Goal: Information Seeking & Learning: Learn about a topic

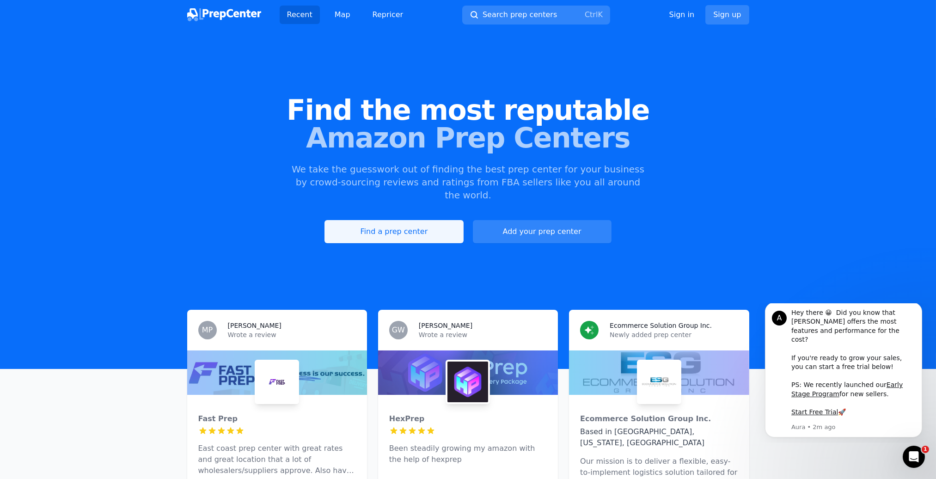
click at [405, 220] on link "Find a prep center" at bounding box center [394, 231] width 139 height 23
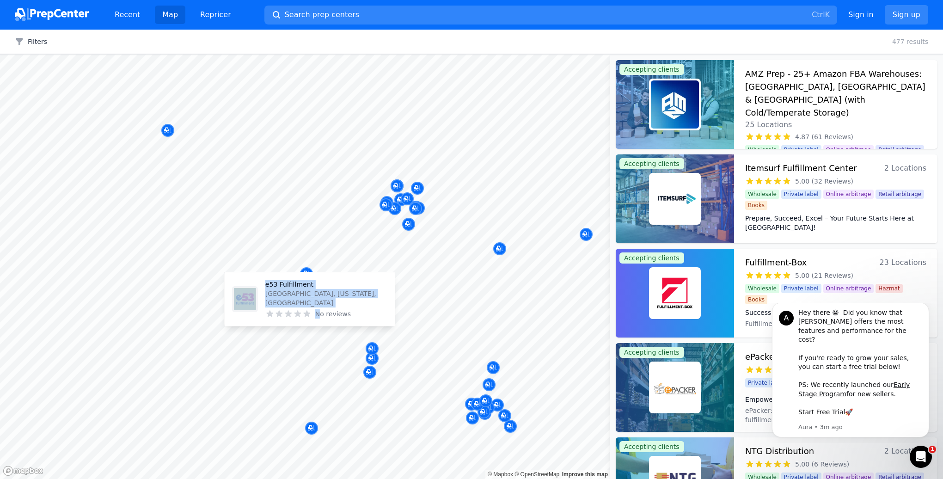
drag, startPoint x: 328, startPoint y: 347, endPoint x: 320, endPoint y: 321, distance: 27.1
click at [320, 321] on body "Recent Map Repricer Search prep centers Ctrl K Open main menu Sign in Sign up F…" at bounding box center [471, 239] width 943 height 479
drag, startPoint x: 320, startPoint y: 321, endPoint x: 300, endPoint y: 347, distance: 32.9
click at [297, 349] on div at bounding box center [296, 347] width 178 height 7
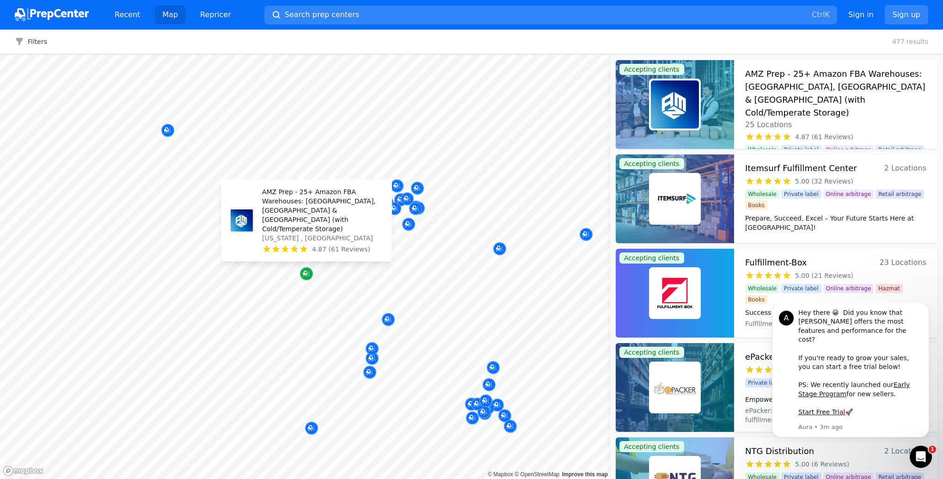
click at [306, 276] on icon "Map marker" at bounding box center [306, 273] width 7 height 9
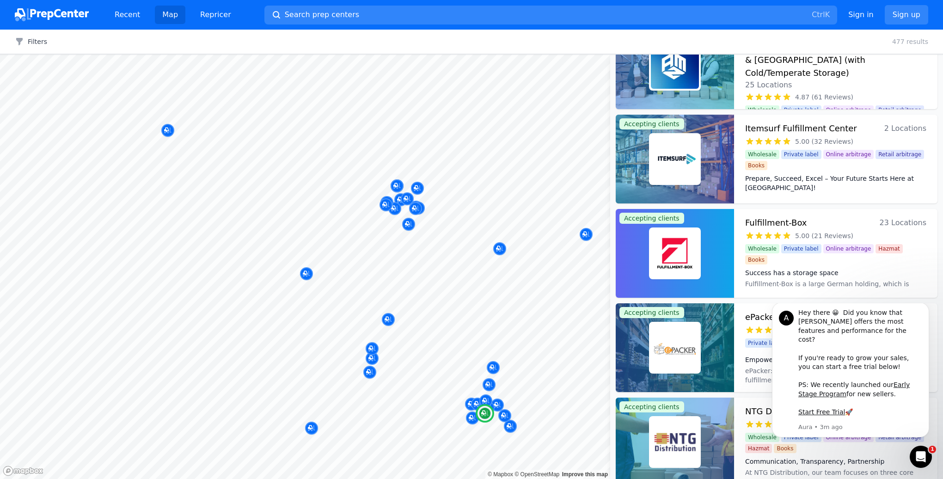
scroll to position [92, 0]
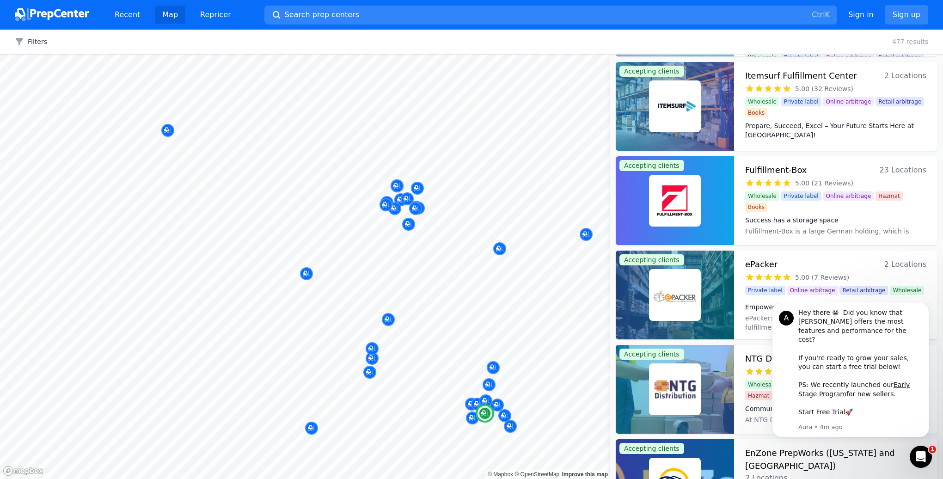
click at [853, 119] on div "Prepare, Succeed, Excel – Your Future Starts Here at Itemsurf Prep Center! Item…" at bounding box center [835, 130] width 181 height 26
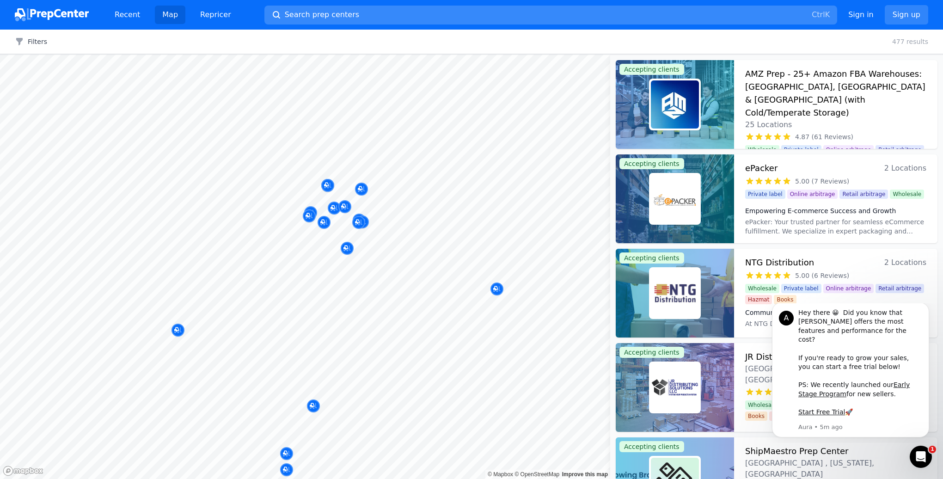
click at [365, 11] on button "Search prep centers Ctrl K" at bounding box center [550, 15] width 573 height 19
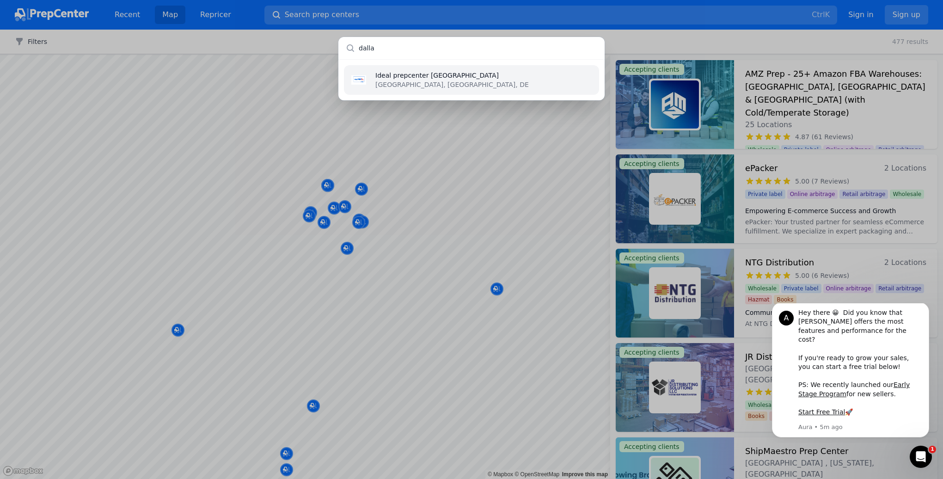
type input "dallas"
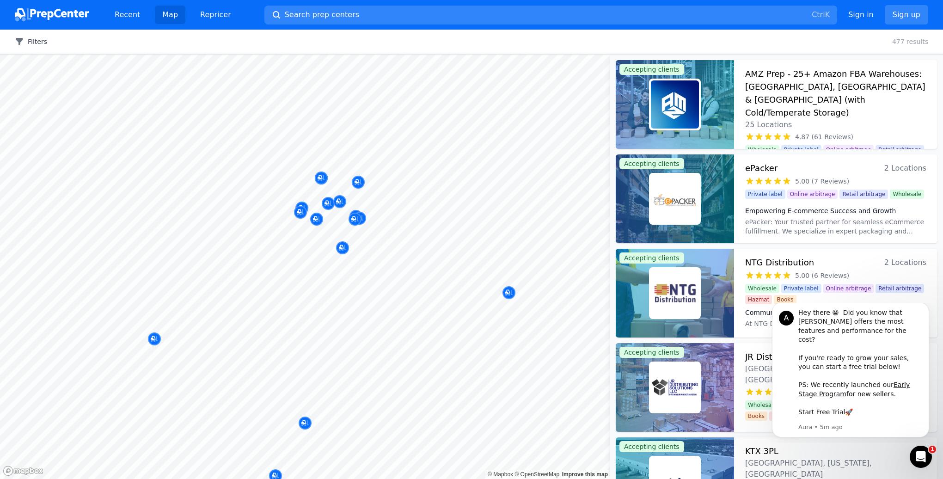
click at [35, 42] on button "Filters" at bounding box center [31, 41] width 32 height 9
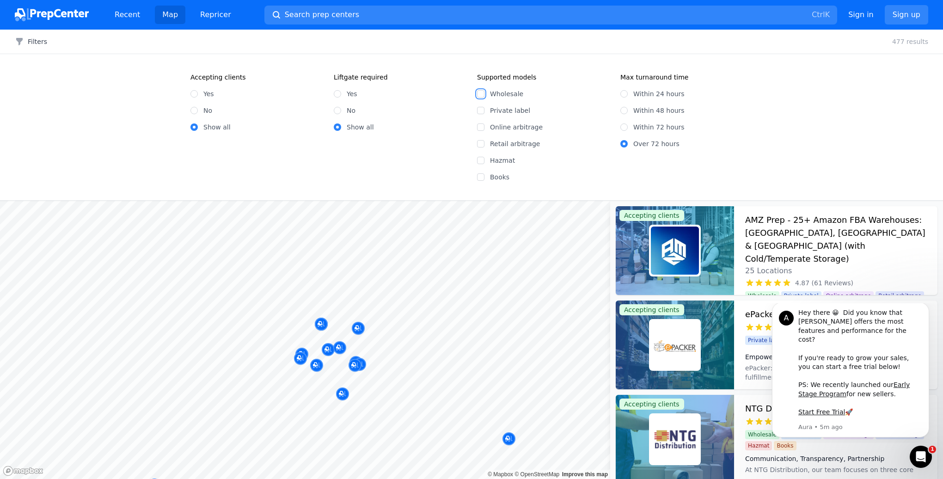
click at [481, 92] on input "Wholesale" at bounding box center [480, 93] width 7 height 7
checkbox input "true"
click at [193, 93] on input "Yes" at bounding box center [193, 93] width 7 height 7
radio input "true"
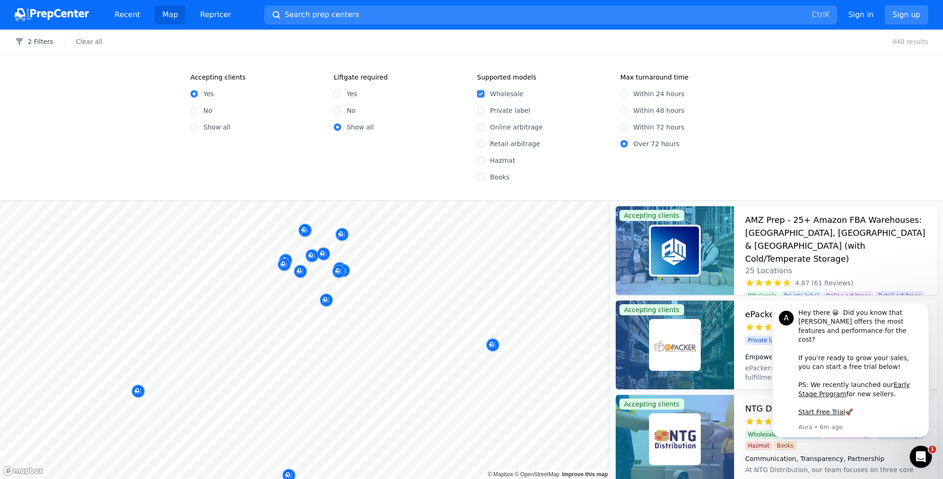
click at [339, 262] on div at bounding box center [339, 260] width 178 height 7
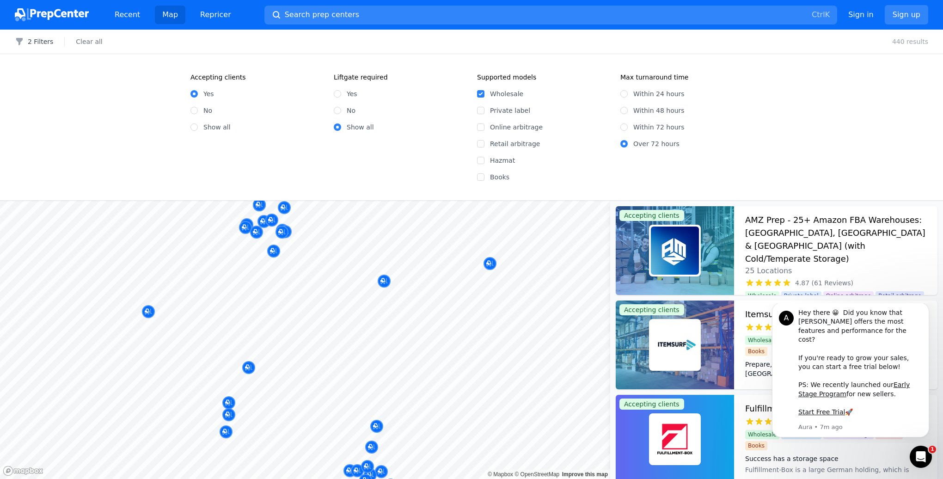
click at [311, 373] on body "Recent Map Repricer Search prep centers Ctrl K Open main menu Sign in Sign up F…" at bounding box center [471, 239] width 943 height 479
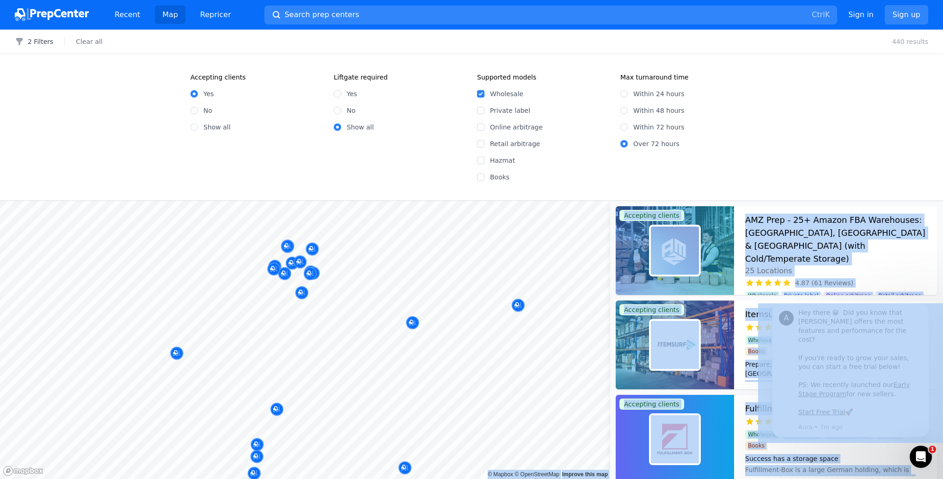
drag, startPoint x: 307, startPoint y: 364, endPoint x: 282, endPoint y: 348, distance: 30.1
click at [282, 348] on body "Recent Map Repricer Search prep centers Ctrl K Open main menu Sign in Sign up F…" at bounding box center [471, 239] width 943 height 479
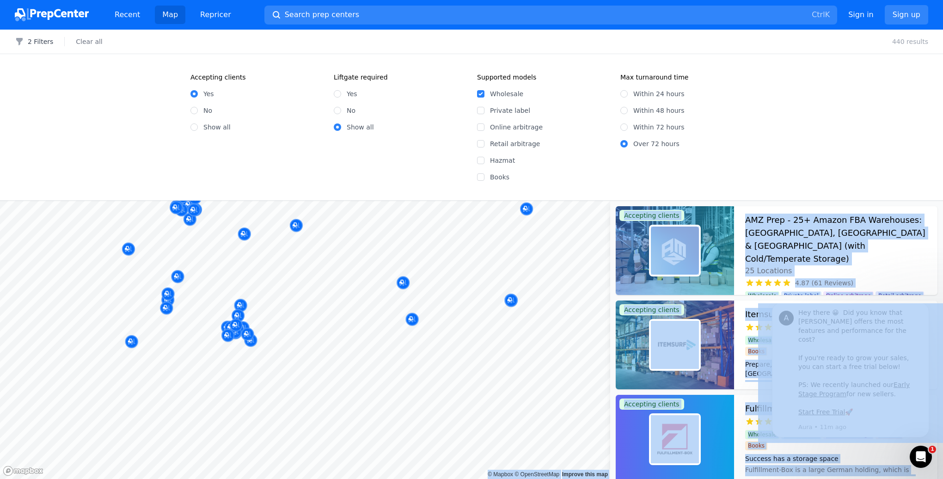
click at [328, 308] on body "Recent Map Repricer Search prep centers Ctrl K Open main menu Sign in Sign up F…" at bounding box center [471, 239] width 943 height 479
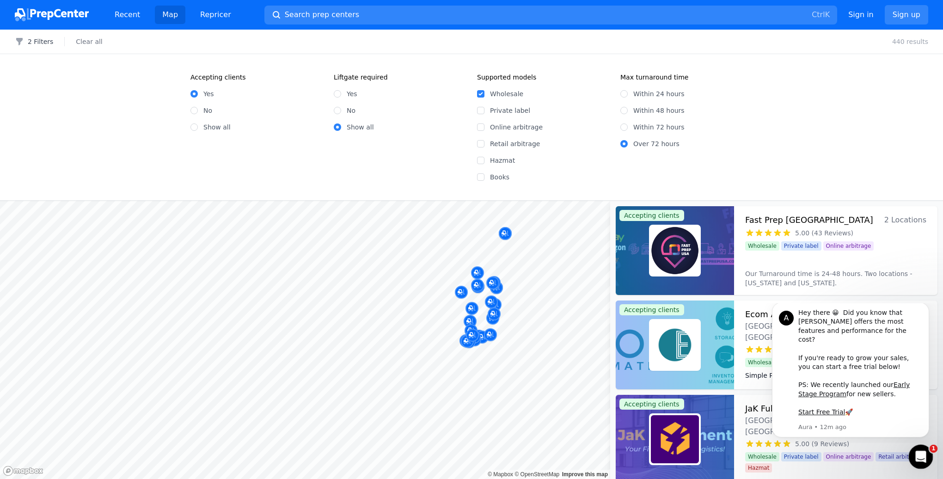
click at [923, 454] on icon "Open Intercom Messenger" at bounding box center [919, 455] width 15 height 15
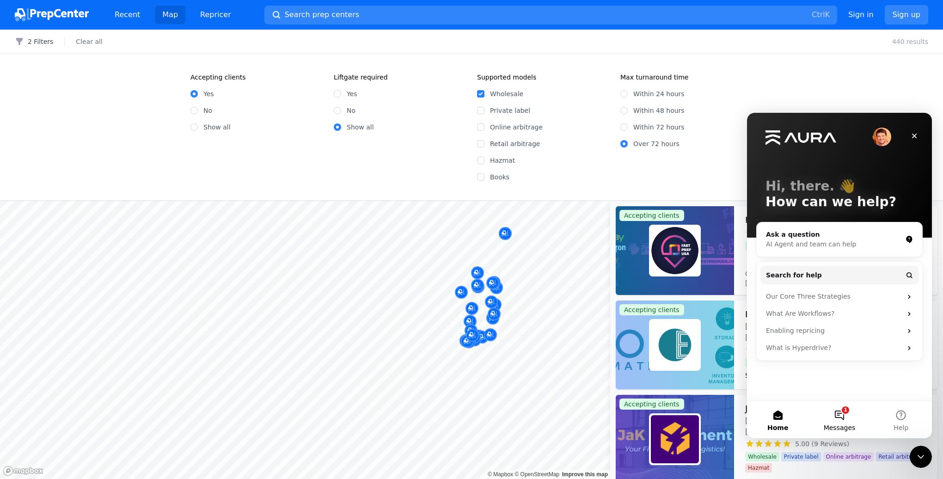
click at [836, 419] on button "1 Messages" at bounding box center [839, 419] width 61 height 37
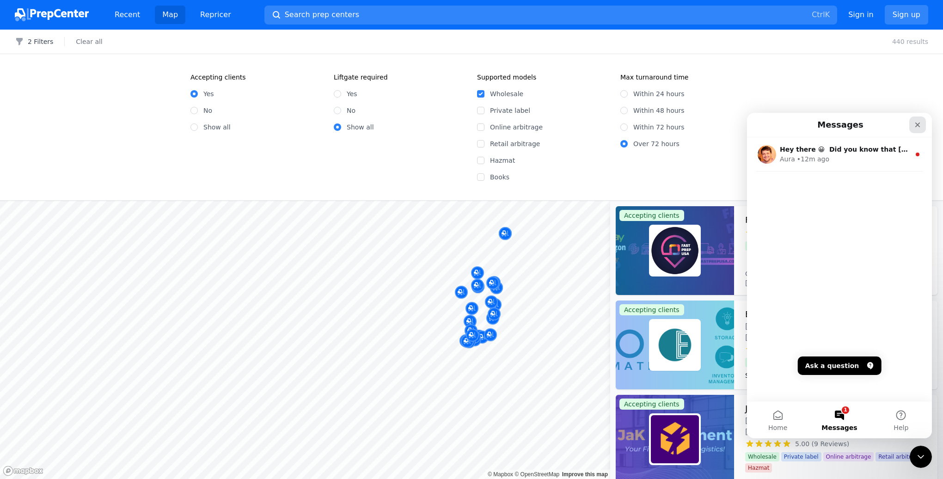
click at [915, 124] on icon "Close" at bounding box center [917, 124] width 7 height 7
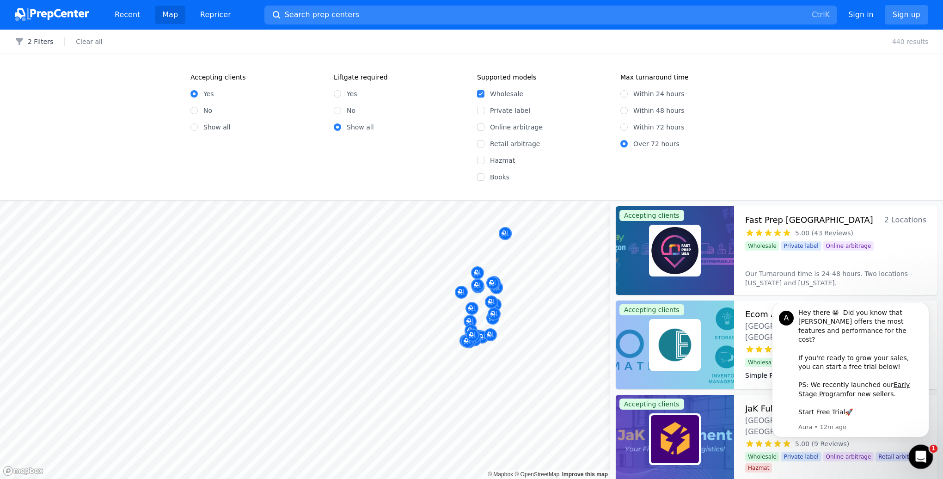
click at [922, 455] on icon "Open Intercom Messenger" at bounding box center [919, 455] width 15 height 15
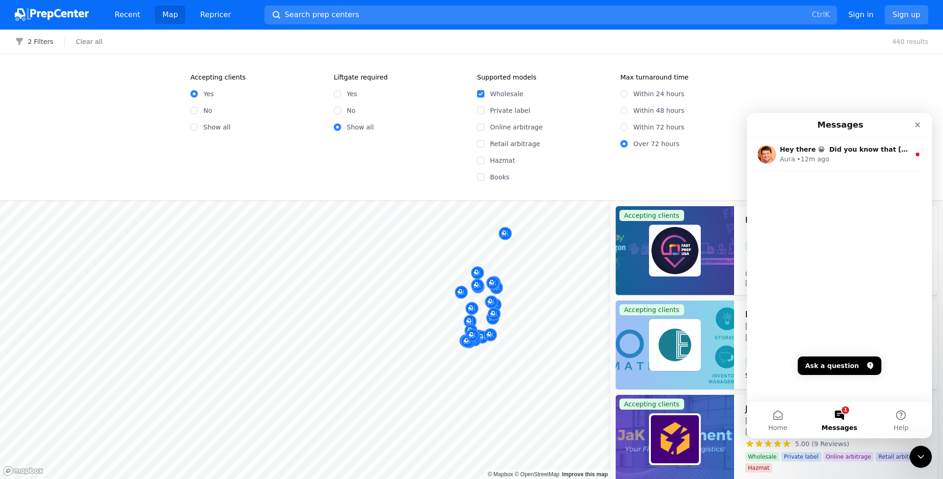
click at [832, 413] on button "1 Messages" at bounding box center [839, 419] width 61 height 37
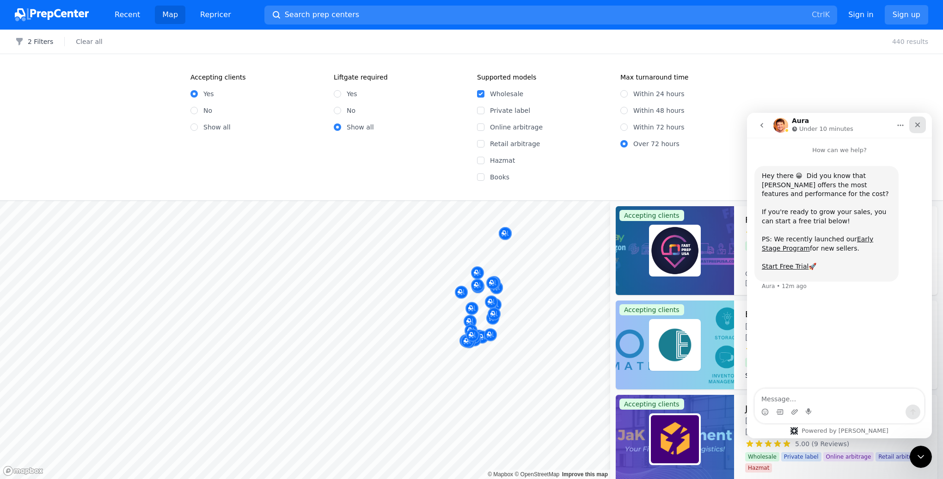
click at [915, 124] on icon "Close" at bounding box center [917, 124] width 7 height 7
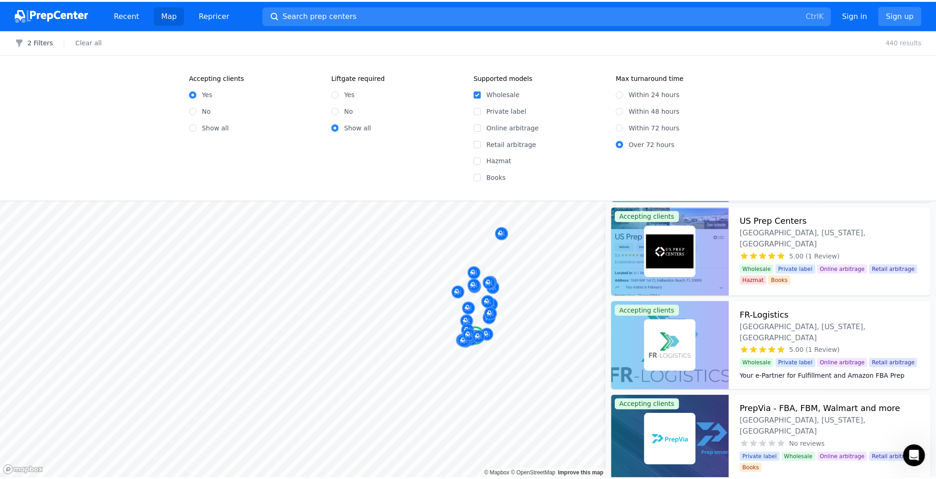
scroll to position [832, 0]
